Goal: Transaction & Acquisition: Purchase product/service

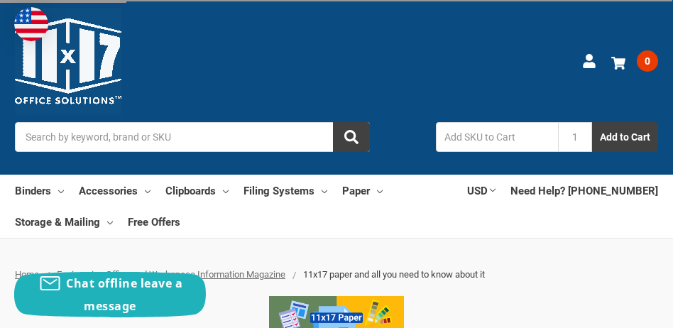
scroll to position [156, 0]
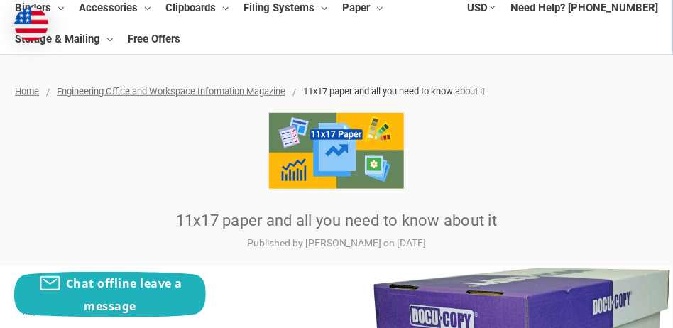
scroll to position [121, 0]
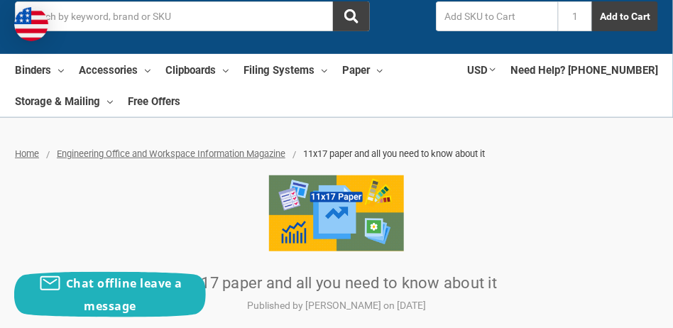
click at [150, 23] on input "Search" at bounding box center [192, 16] width 355 height 30
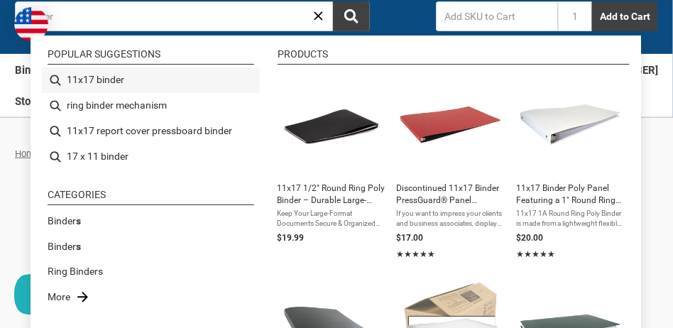
click at [105, 81] on li "11x17 binder" at bounding box center [151, 80] width 218 height 26
type input "11x17 binder"
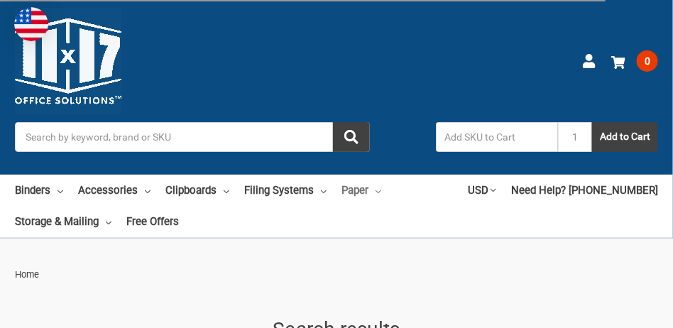
type input "11x17 binder"
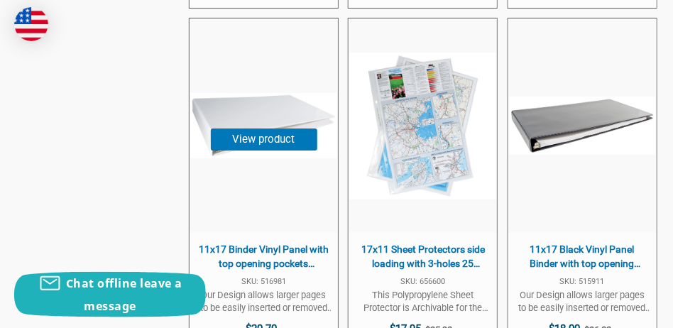
scroll to position [2769, 0]
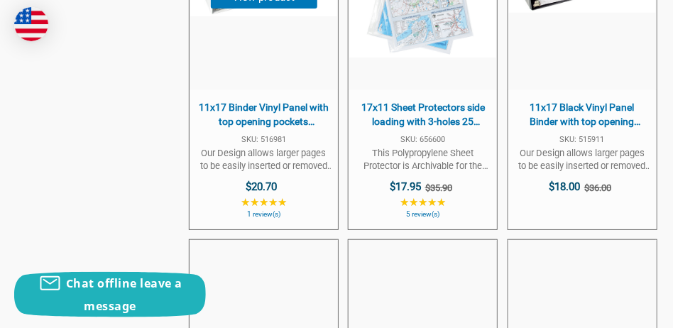
click at [254, 119] on span "11x17 Binder Vinyl Panel with top opening pockets Featuring a 1.5" Angle-D Ring…" at bounding box center [264, 115] width 134 height 28
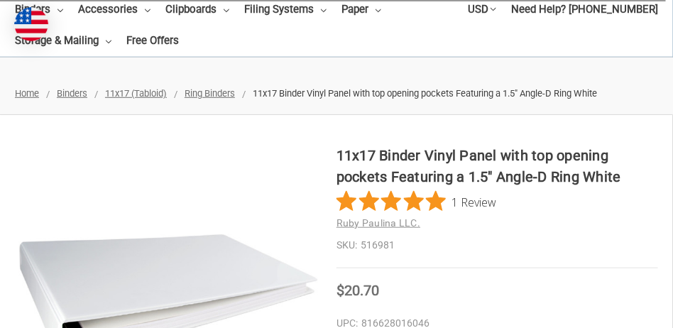
scroll to position [213, 0]
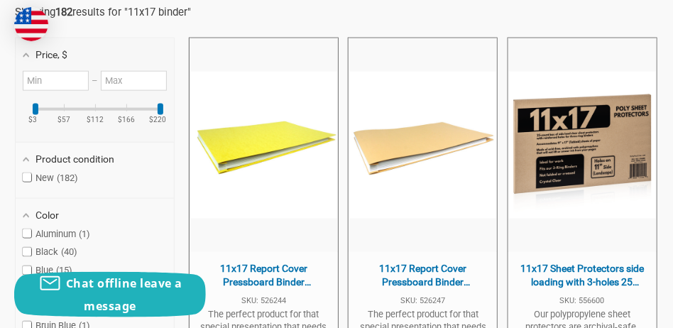
scroll to position [284, 0]
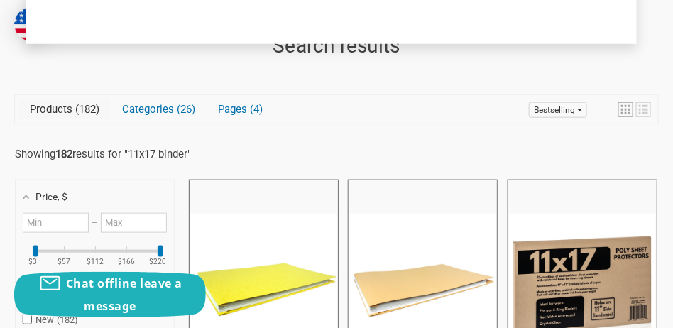
copy b "b"
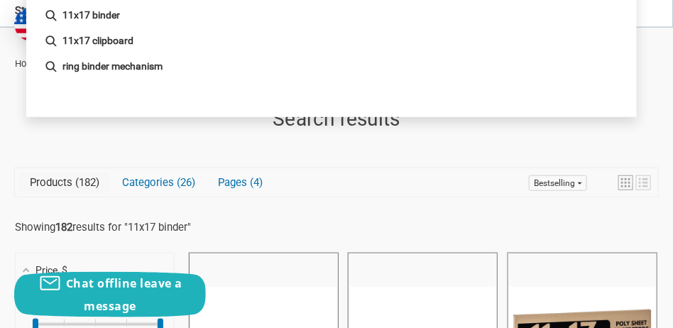
scroll to position [106, 0]
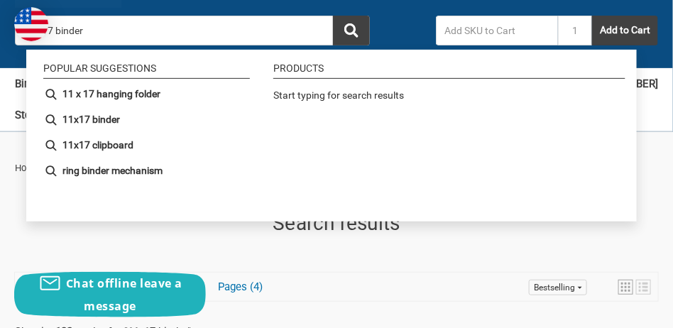
click at [152, 23] on input "11x17 binder" at bounding box center [192, 31] width 355 height 30
drag, startPoint x: 118, startPoint y: 31, endPoint x: 22, endPoint y: 31, distance: 95.8
click at [72, 33] on input "11x17 binder" at bounding box center [192, 31] width 355 height 30
drag, startPoint x: 82, startPoint y: 31, endPoint x: 50, endPoint y: 26, distance: 33.1
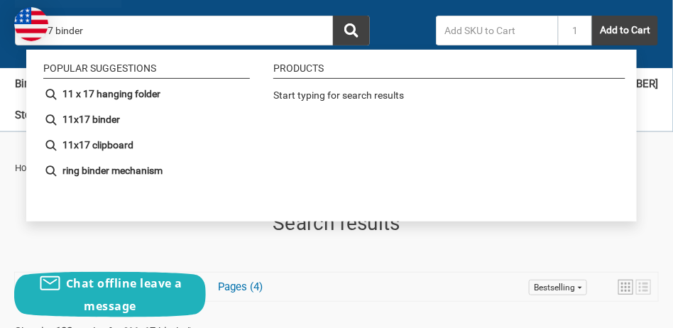
click at [50, 26] on input "11x17 binder" at bounding box center [192, 31] width 355 height 30
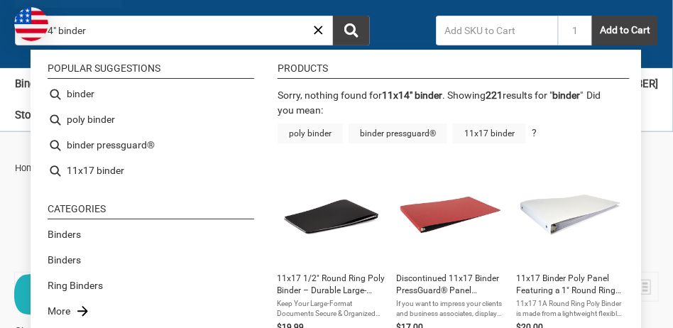
type input "binder"
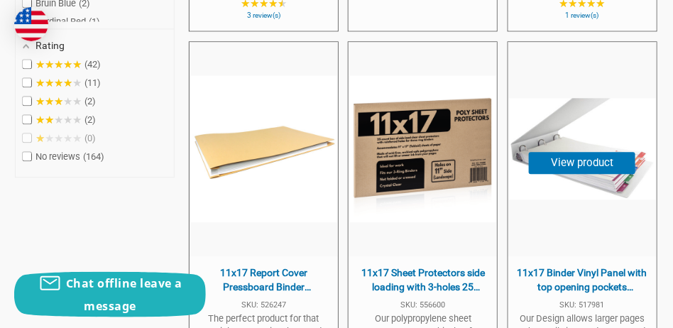
scroll to position [816, 0]
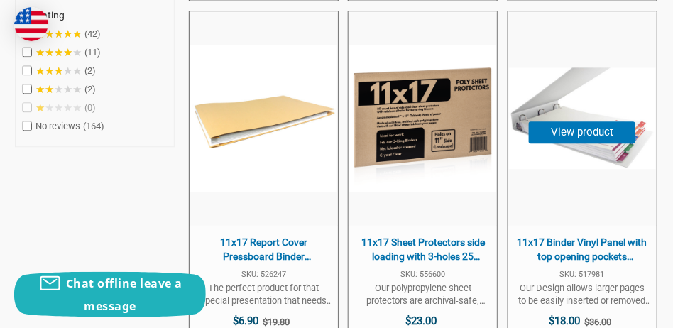
click at [574, 248] on span "11x17 Binder Vinyl Panel with top opening pockets Featuring a 2" Angle-D Ring W…" at bounding box center [582, 250] width 134 height 28
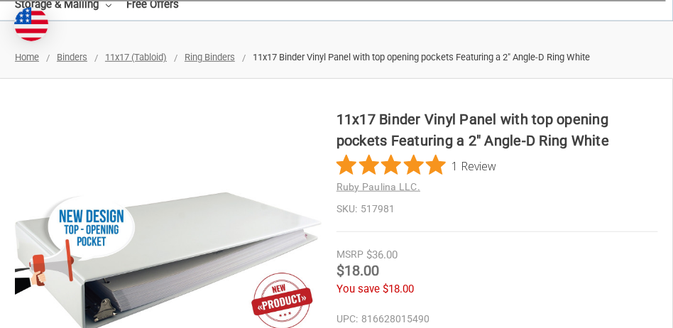
scroll to position [284, 0]
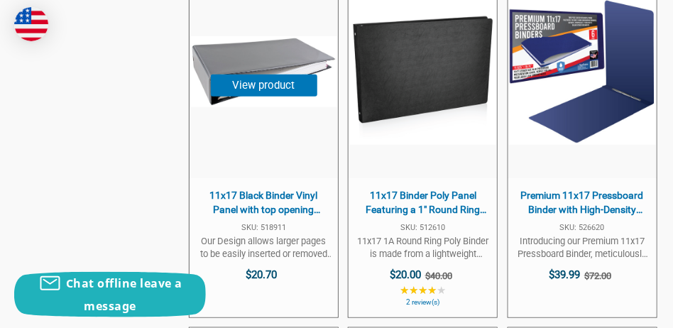
scroll to position [1597, 0]
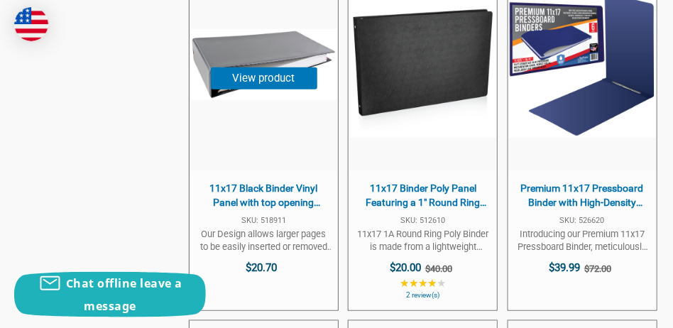
click at [254, 190] on span "11x17 Black Binder Vinyl Panel with top opening pockets Featuring a 3" Angle-D …" at bounding box center [264, 196] width 134 height 28
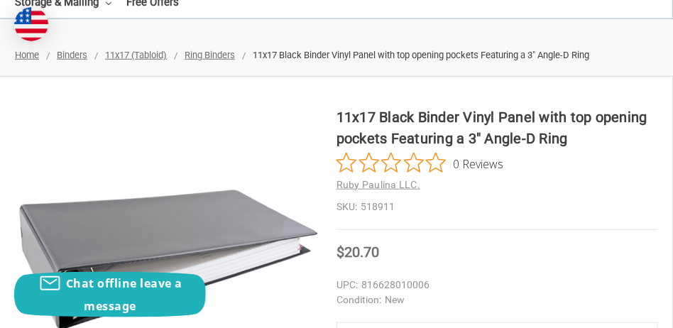
scroll to position [213, 0]
